Goal: Navigation & Orientation: Find specific page/section

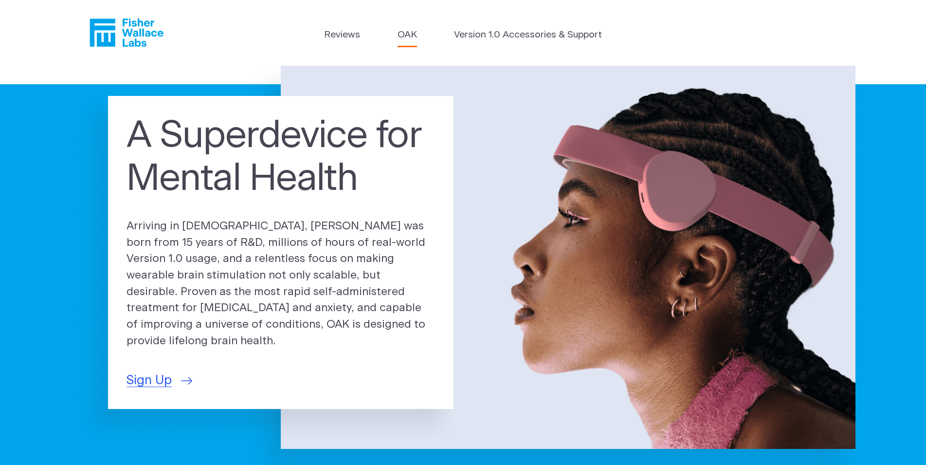
click at [417, 38] on link "OAK" at bounding box center [407, 35] width 19 height 14
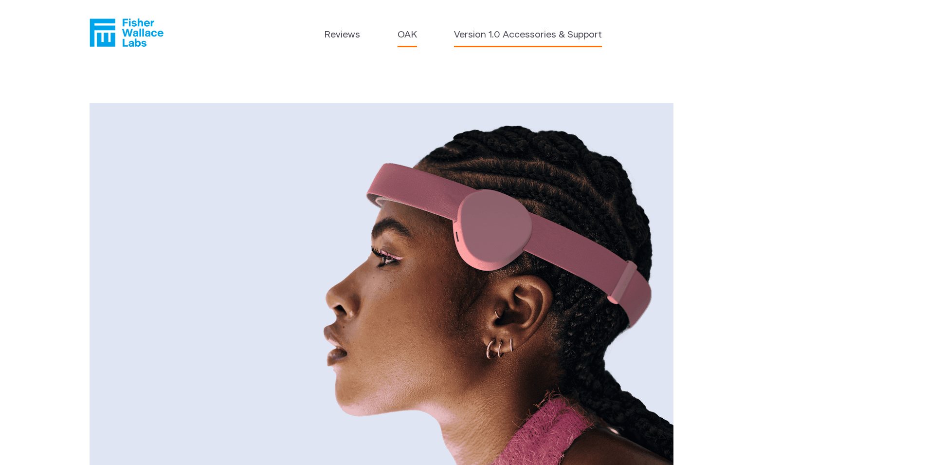
click at [476, 33] on link "Version 1.0 Accessories & Support" at bounding box center [528, 35] width 148 height 14
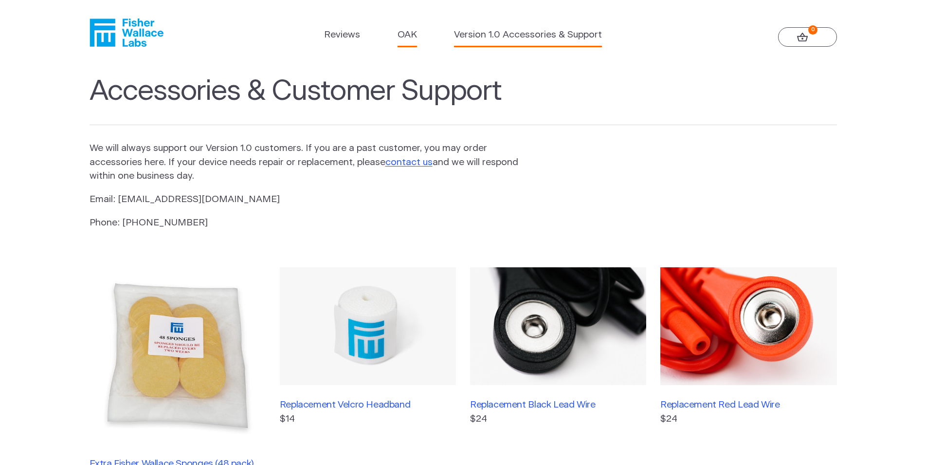
click at [414, 35] on link "OAK" at bounding box center [407, 35] width 19 height 14
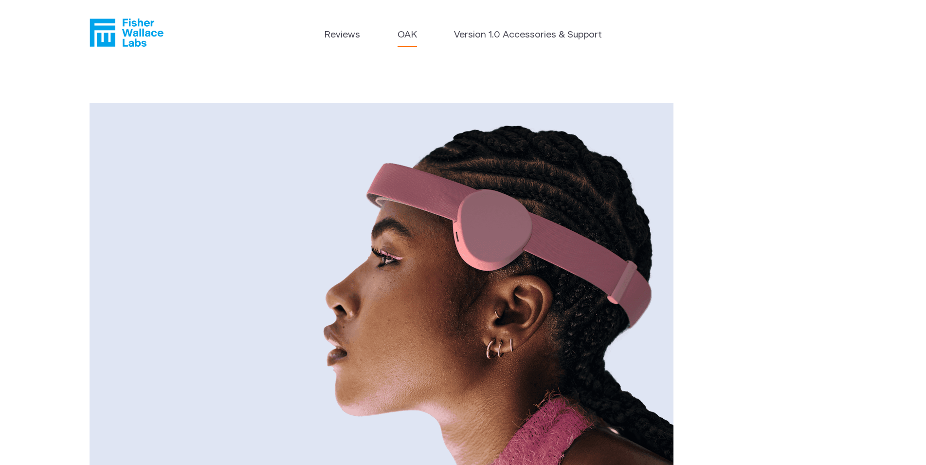
click at [167, 42] on header "Reviews OAK Version 1.0 Accessories & Support" at bounding box center [463, 33] width 926 height 66
click at [126, 30] on icon "Fisher Wallace" at bounding box center [127, 32] width 74 height 28
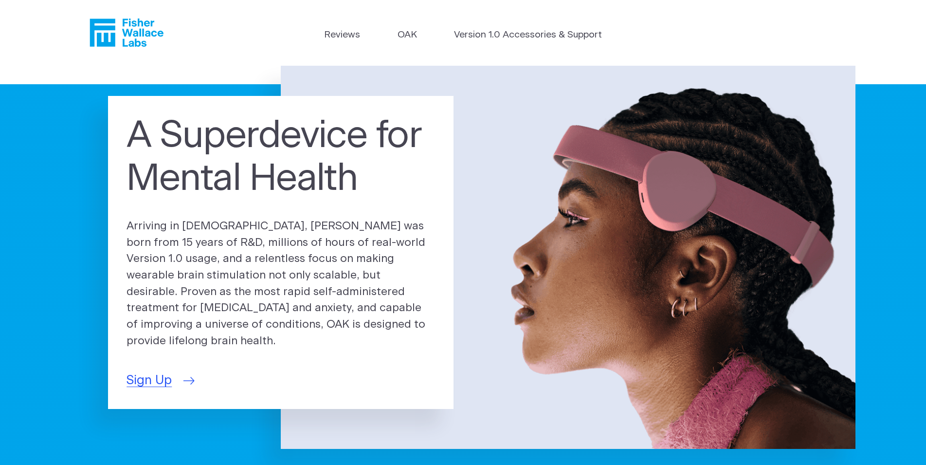
click at [160, 373] on span "Sign Up" at bounding box center [149, 380] width 45 height 19
